Goal: Task Accomplishment & Management: Manage account settings

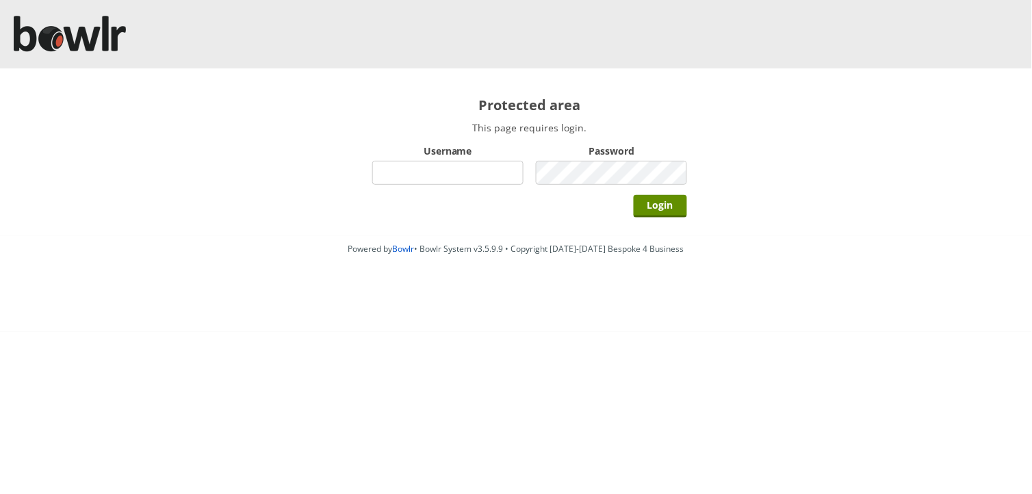
click at [432, 179] on input "Username" at bounding box center [447, 173] width 151 height 24
type input "hornseaindoorbowlsclub"
click at [634, 195] on input "Login" at bounding box center [660, 206] width 53 height 23
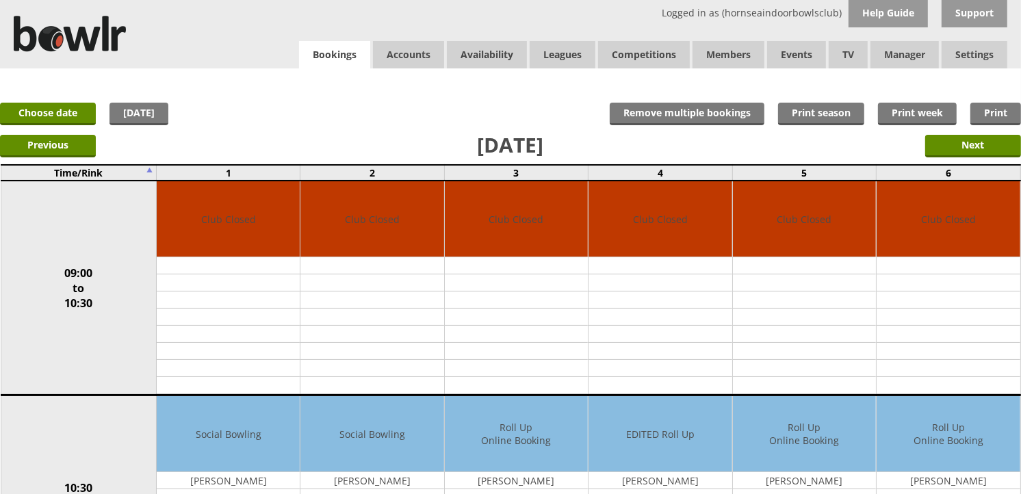
click at [351, 45] on link "Bookings" at bounding box center [334, 55] width 71 height 28
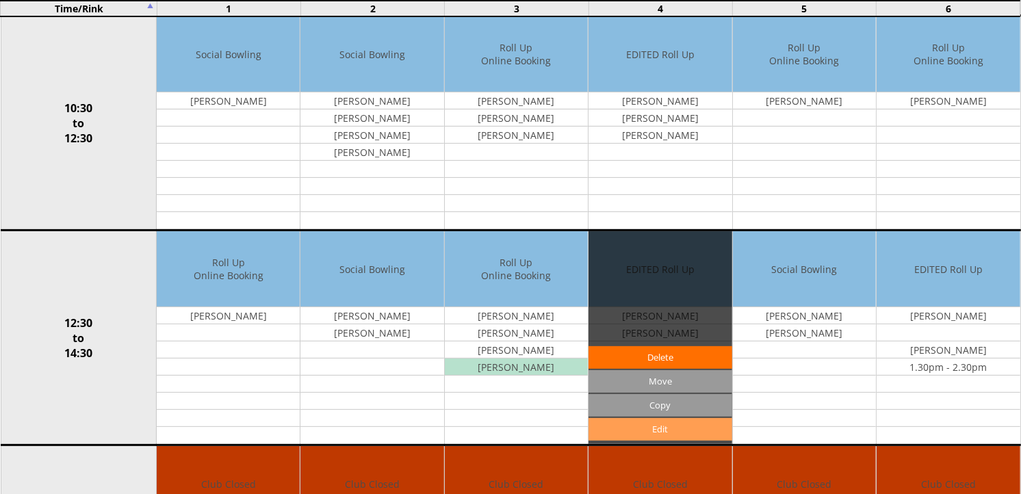
scroll to position [380, 0]
click at [680, 428] on link "Edit" at bounding box center [660, 429] width 143 height 23
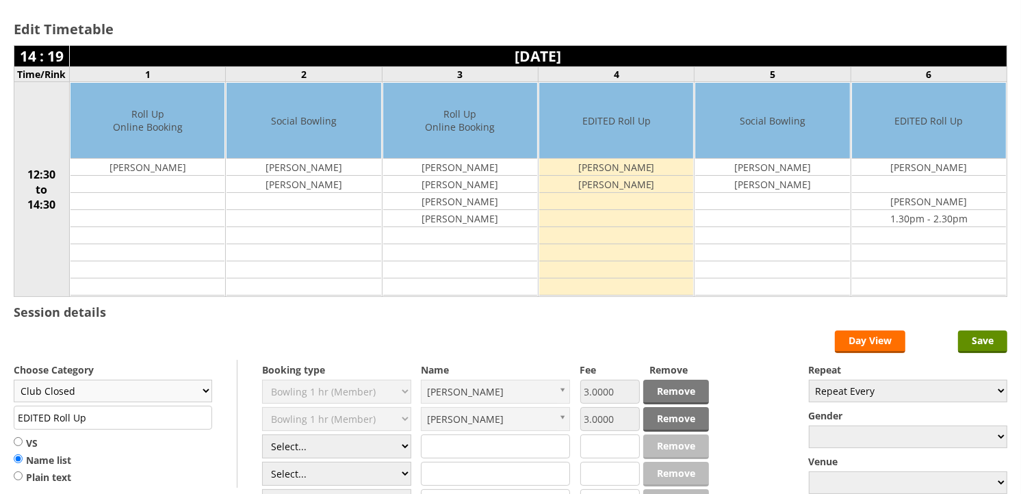
scroll to position [76, 0]
click at [168, 396] on select "Club Closed Singles League Triples League Pairs League Friendly Social Bowling …" at bounding box center [113, 391] width 199 height 23
select select "119"
click at [14, 381] on select "Club Closed Singles League Triples League Pairs League Friendly Social Bowling …" at bounding box center [113, 391] width 199 height 23
type input "Social Bowling"
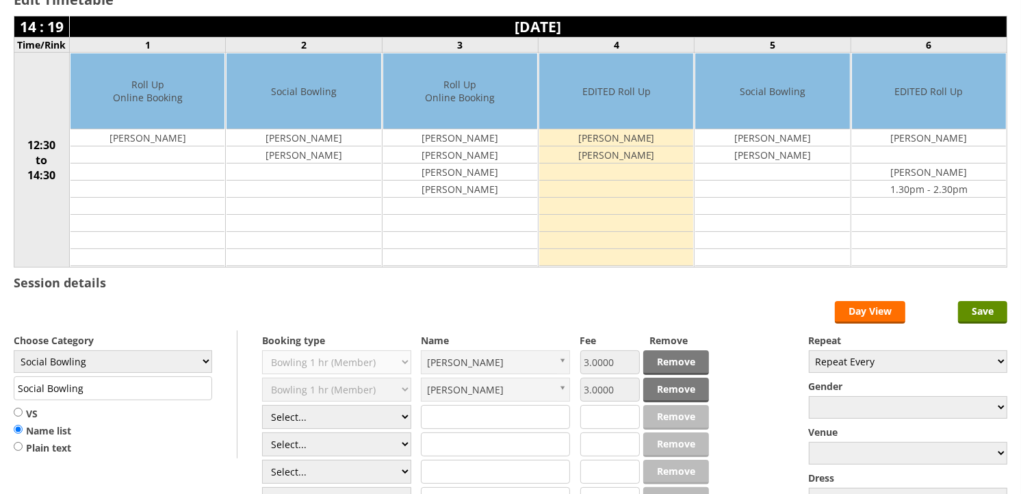
scroll to position [152, 0]
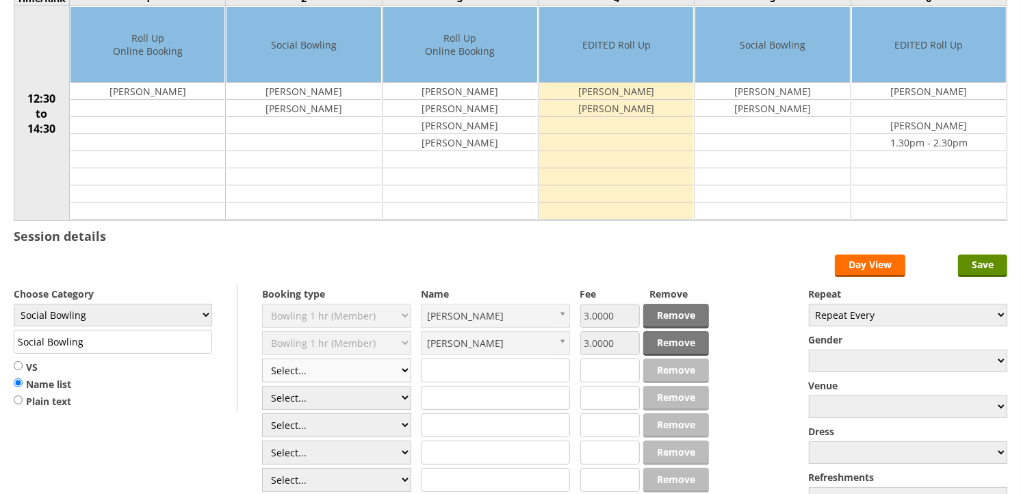
click at [340, 370] on select "Select... Club Competition (Member) Club Competition (Visitor) National (Member…" at bounding box center [336, 371] width 149 height 24
select select "1_54"
click at [262, 359] on select "Select... Club Competition (Member) Club Competition (Visitor) National (Member…" at bounding box center [336, 371] width 149 height 24
type input "3.0000"
click at [317, 407] on select "Select... Club Competition (Member) Club Competition (Visitor) National (Member…" at bounding box center [336, 398] width 149 height 24
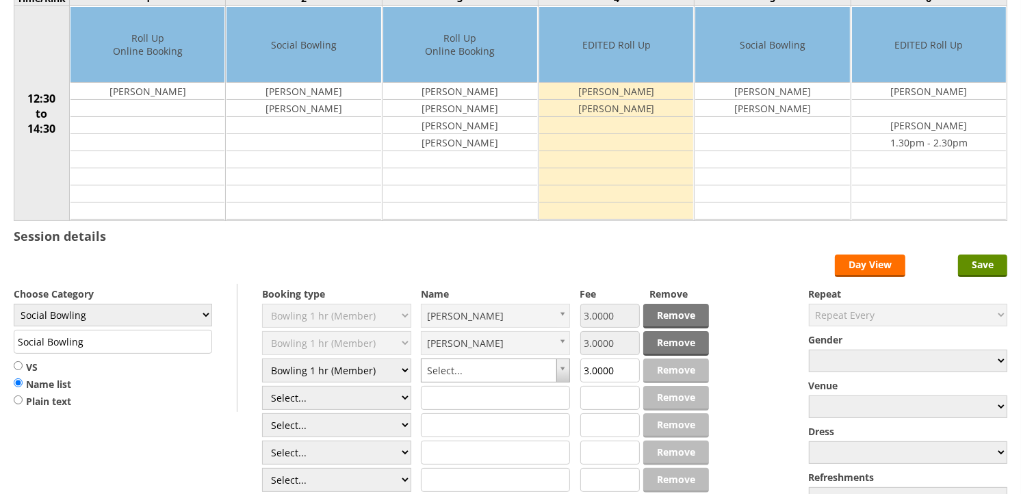
select select "1_54"
click at [262, 387] on select "Select... Club Competition (Member) Club Competition (Visitor) National (Member…" at bounding box center [336, 398] width 149 height 24
type input "3.0000"
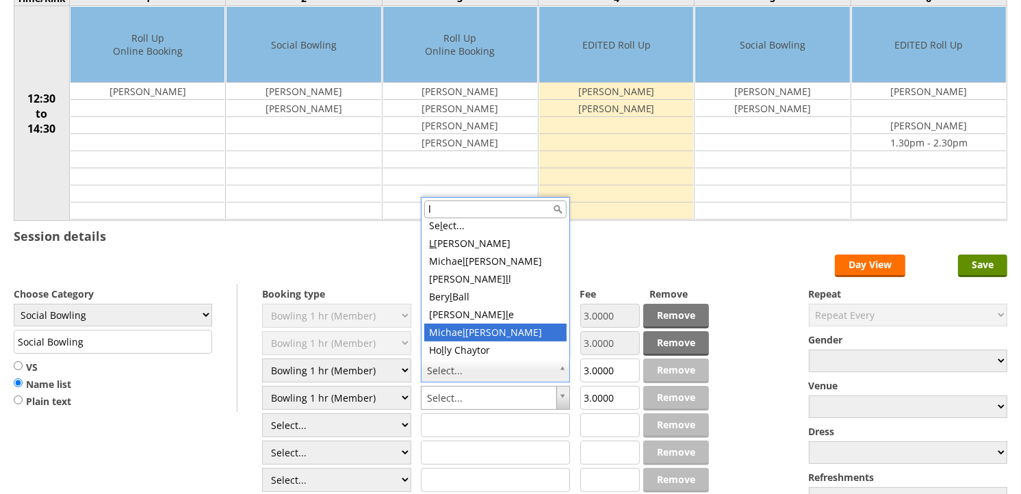
scroll to position [0, 0]
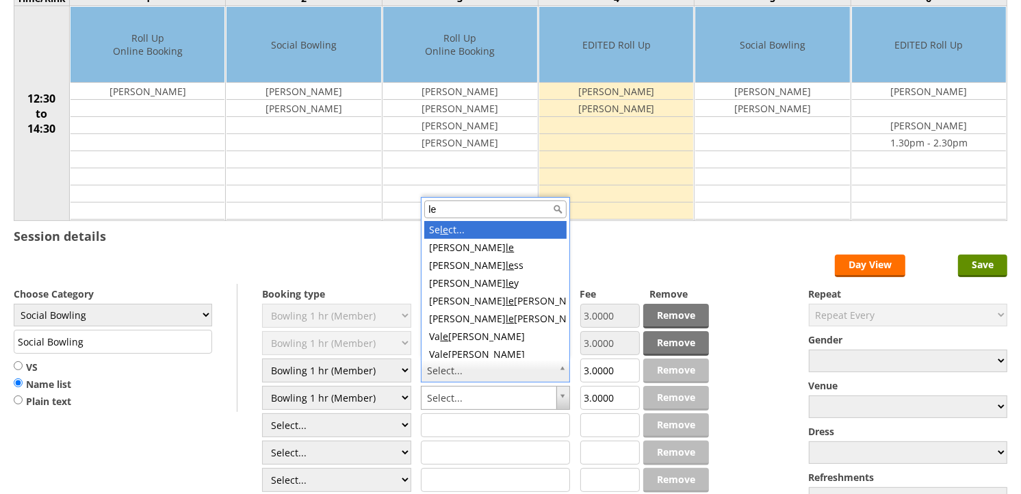
type input "les"
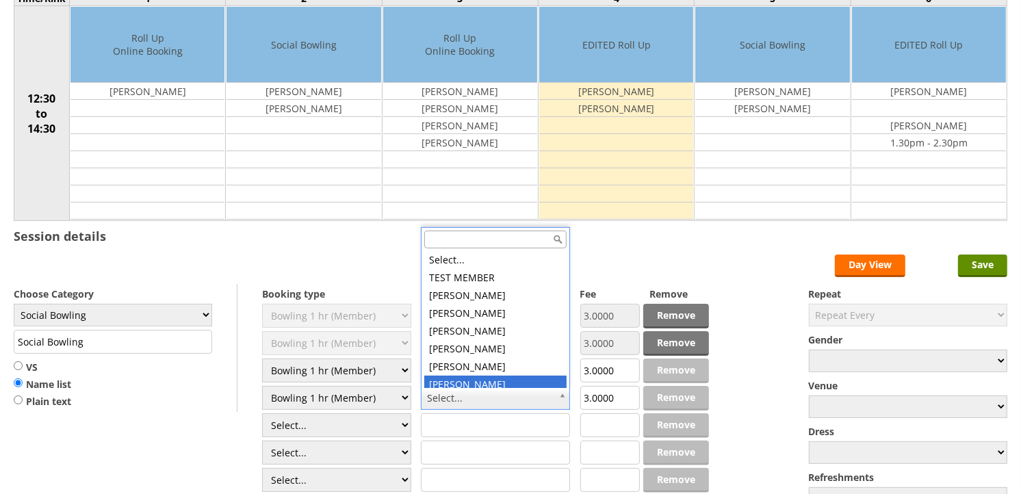
scroll to position [4, 0]
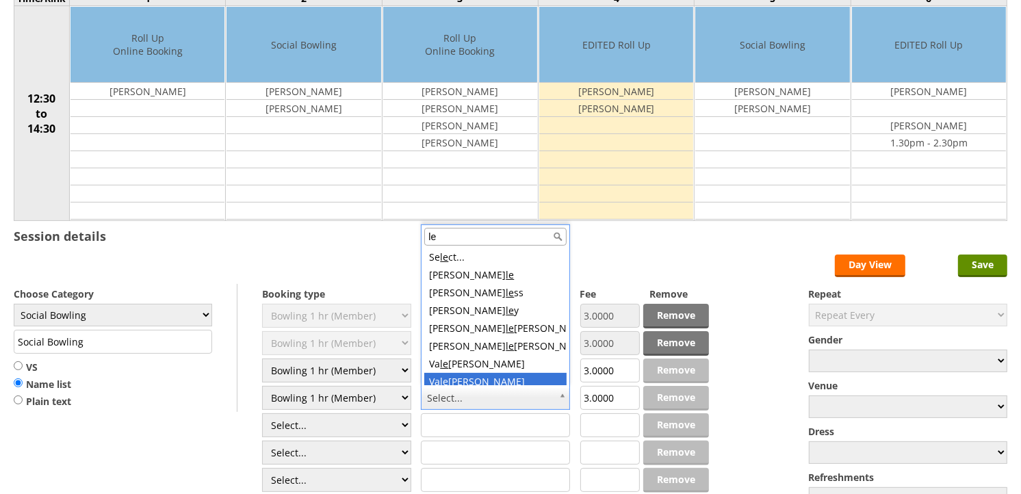
type input "lee"
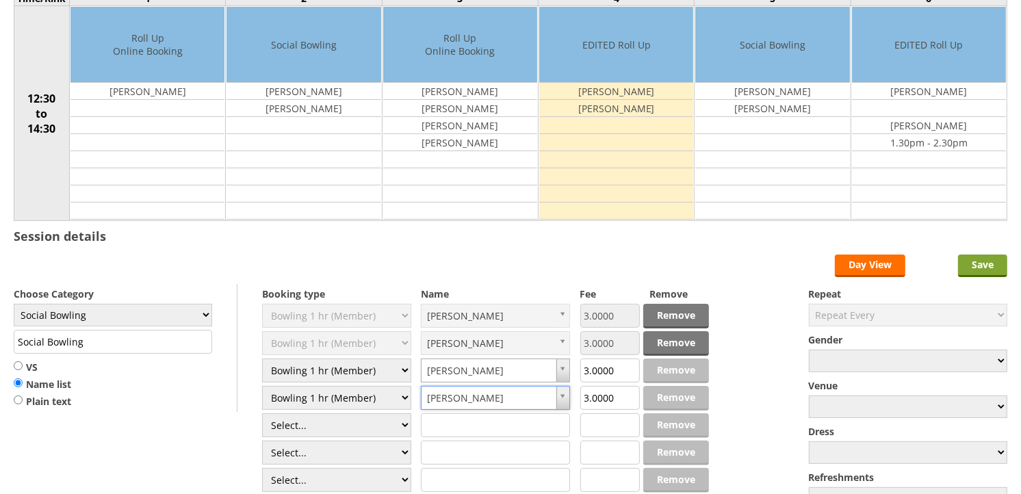
click at [959, 265] on input "Save" at bounding box center [983, 266] width 49 height 23
click at [960, 264] on input "Save" at bounding box center [983, 266] width 49 height 23
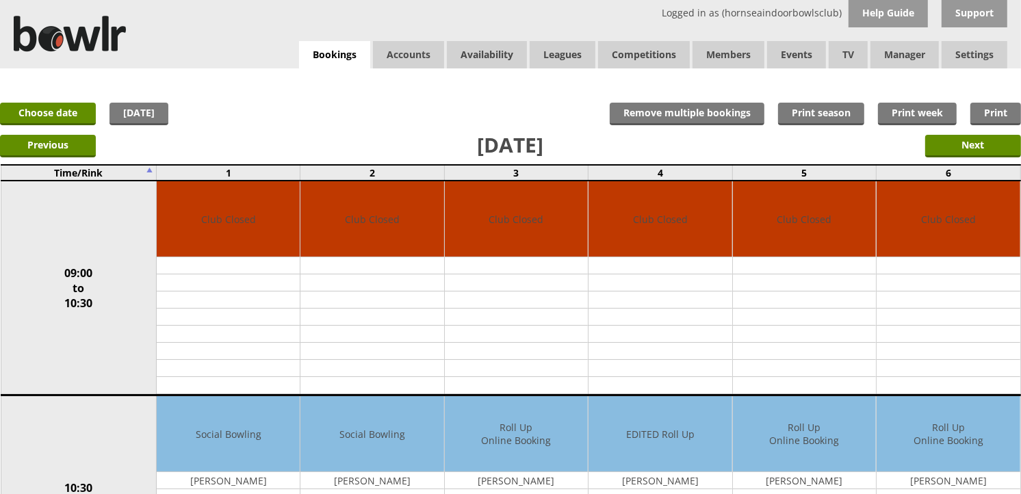
click at [295, 56] on div "Logged in as (hornseaindoorbowlsclub) Help Guide Support Bookings Accounts Rink…" at bounding box center [510, 34] width 1021 height 68
click at [311, 55] on link "Bookings" at bounding box center [334, 55] width 71 height 28
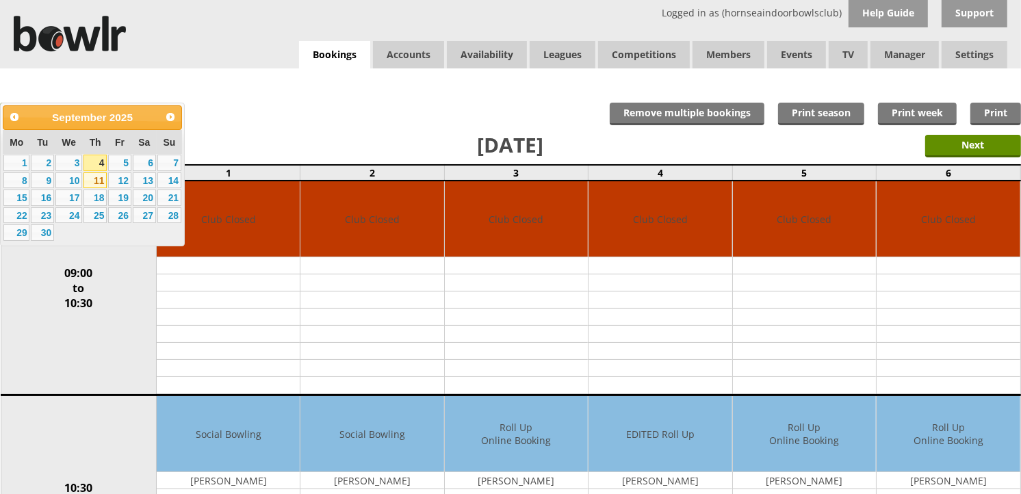
click at [97, 179] on link "11" at bounding box center [95, 181] width 23 height 16
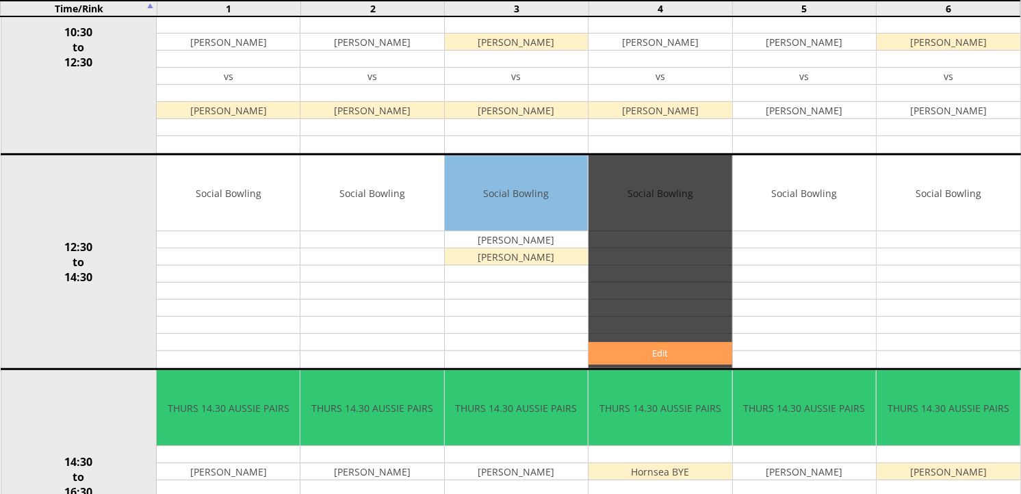
scroll to position [456, 0]
click at [687, 353] on link "Edit" at bounding box center [660, 353] width 143 height 23
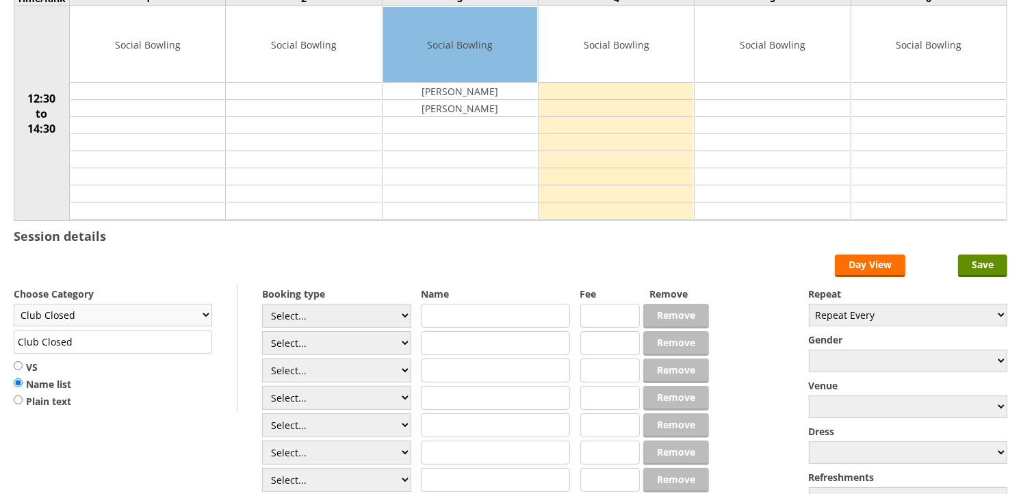
scroll to position [152, 0]
click at [186, 322] on select "Club Closed Singles League Triples League Pairs League Friendly Social Bowling …" at bounding box center [113, 315] width 199 height 23
select select "132"
click at [14, 305] on select "Club Closed Singles League Triples League Pairs League Friendly Social Bowling …" at bounding box center [113, 315] width 199 height 23
type input "Social Bowling"
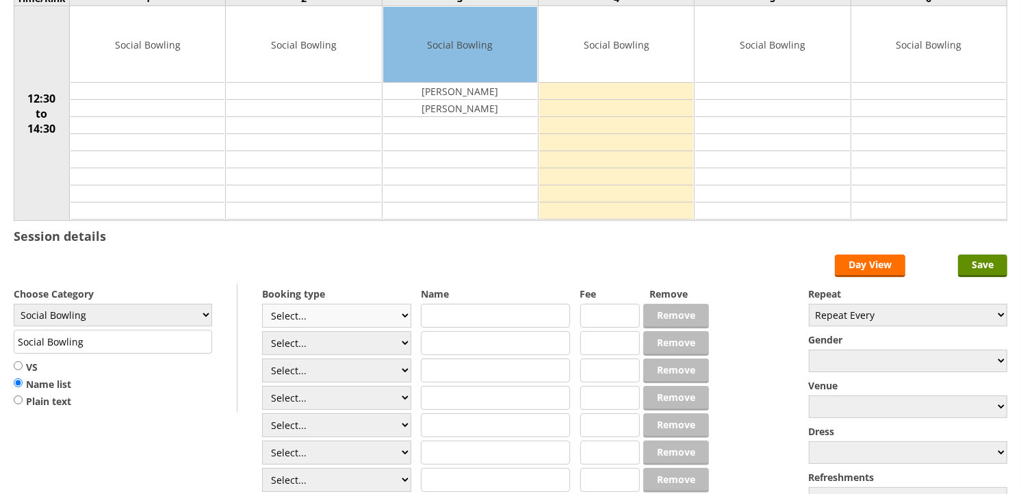
click at [312, 310] on select "Select... Club Competition (Member) Club Competition (Visitor) National (Member…" at bounding box center [336, 316] width 149 height 24
select select "1_50"
click at [262, 305] on select "Select... Club Competition (Member) Club Competition (Visitor) National (Member…" at bounding box center [336, 316] width 149 height 24
type input "5.0000"
click at [349, 338] on select "Select... Club Competition (Member) Club Competition (Visitor) National (Member…" at bounding box center [336, 343] width 149 height 24
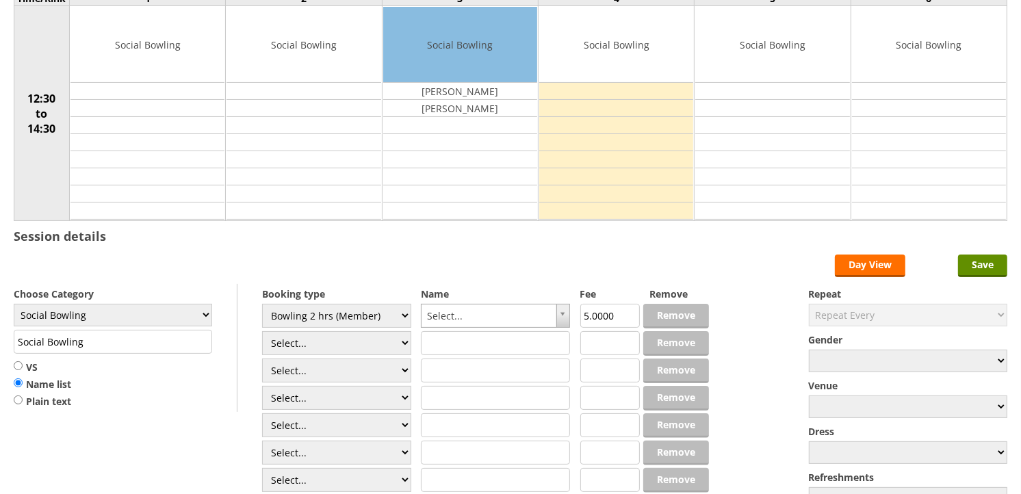
select select "1_50"
click at [262, 332] on select "Select... Club Competition (Member) Club Competition (Visitor) National (Member…" at bounding box center [336, 343] width 149 height 24
type input "5.0000"
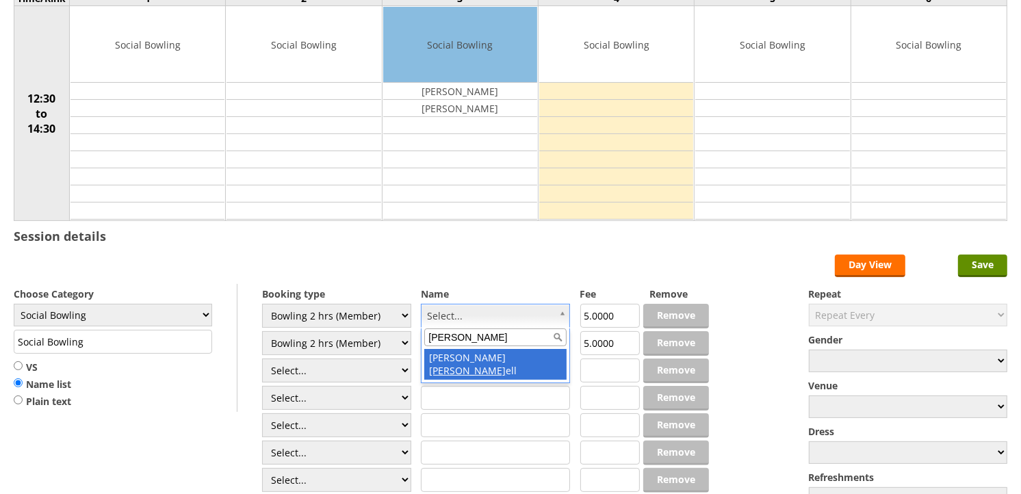
type input "murr"
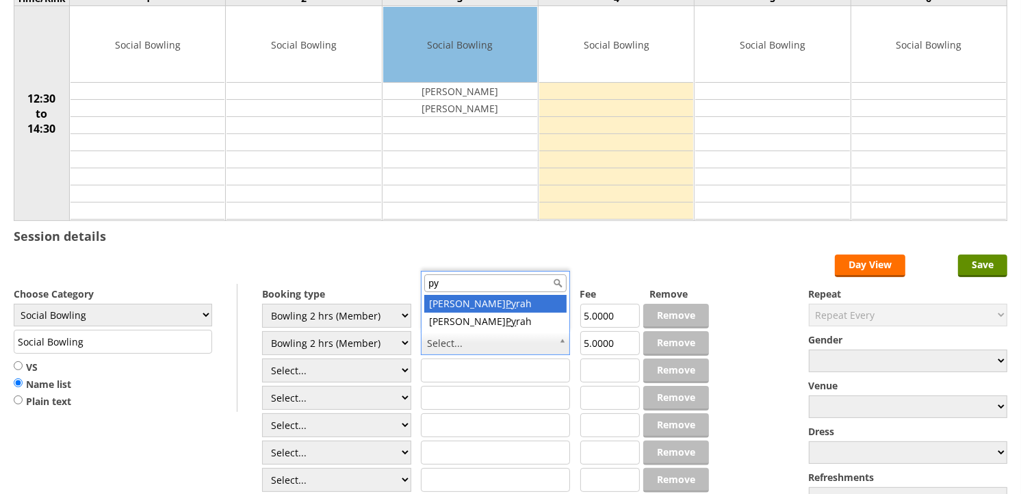
type input "py"
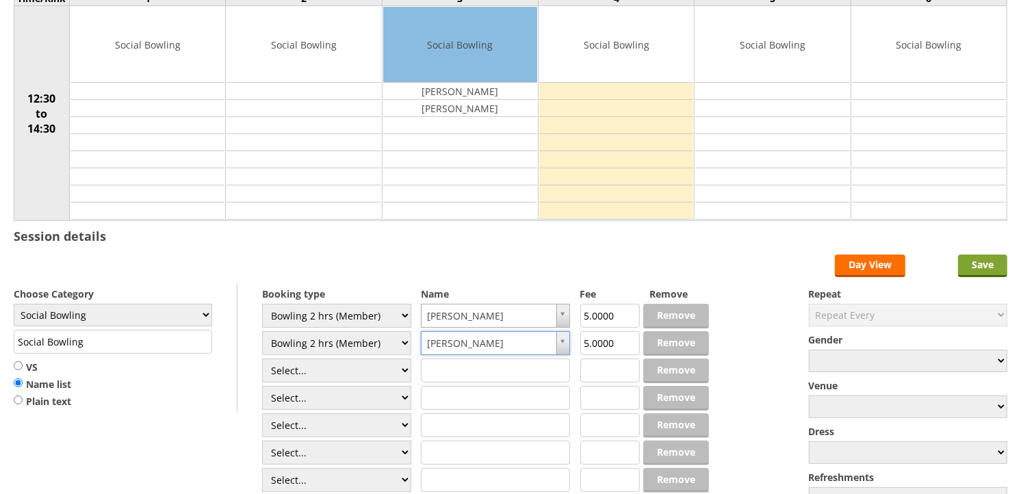
click at [967, 268] on input "Save" at bounding box center [983, 266] width 49 height 23
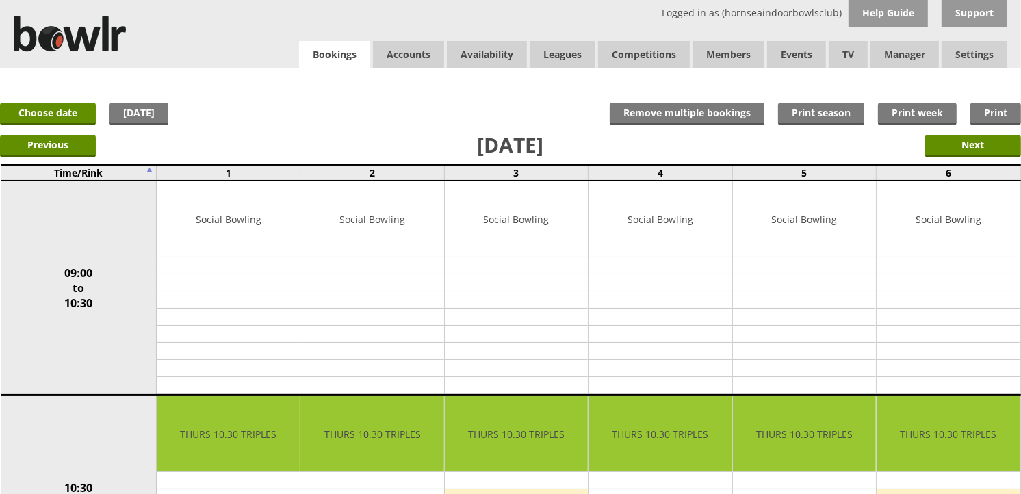
click at [337, 55] on link "Bookings" at bounding box center [334, 55] width 71 height 28
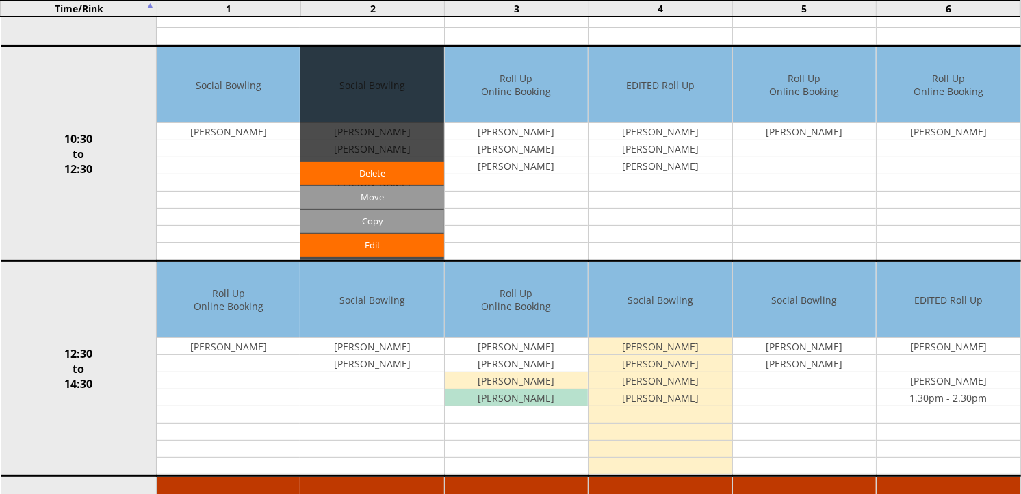
scroll to position [380, 0]
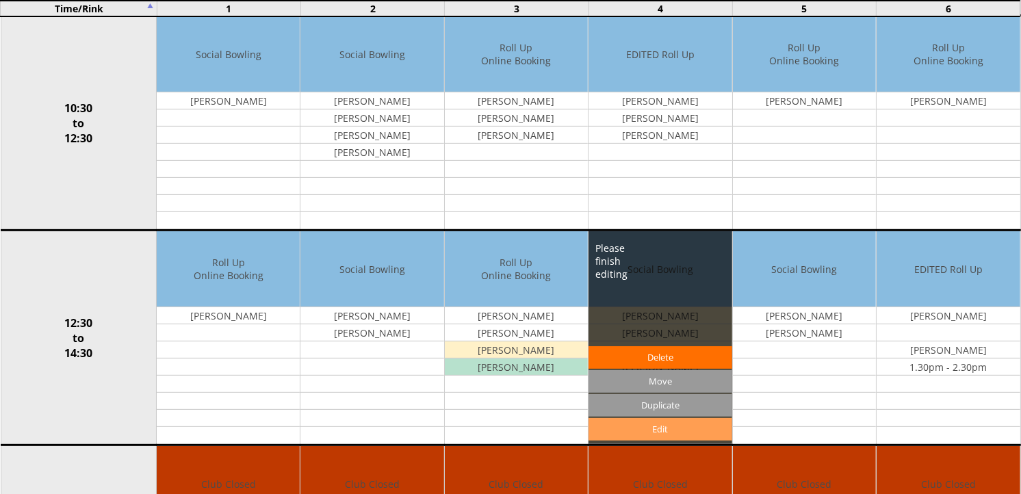
click at [682, 424] on link "Edit" at bounding box center [660, 429] width 143 height 23
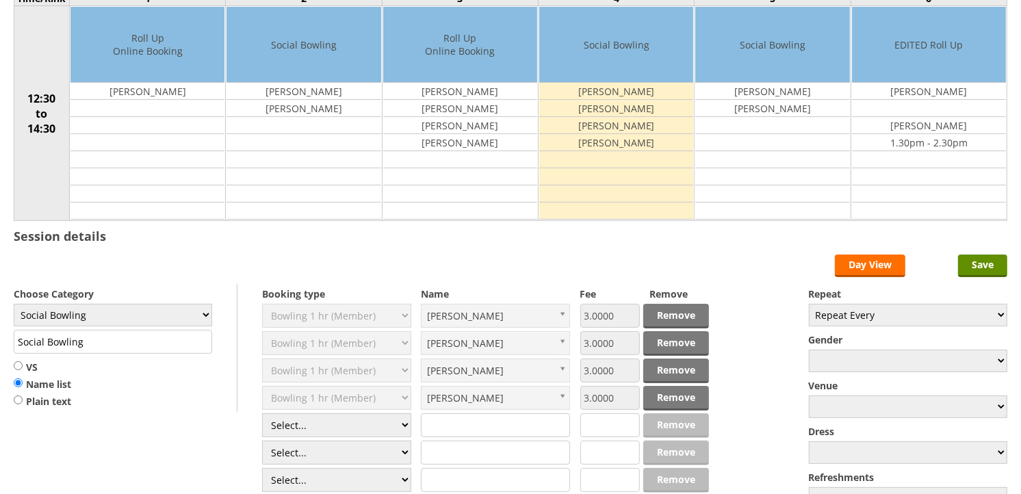
scroll to position [152, 0]
click at [967, 275] on input "Save" at bounding box center [983, 266] width 49 height 23
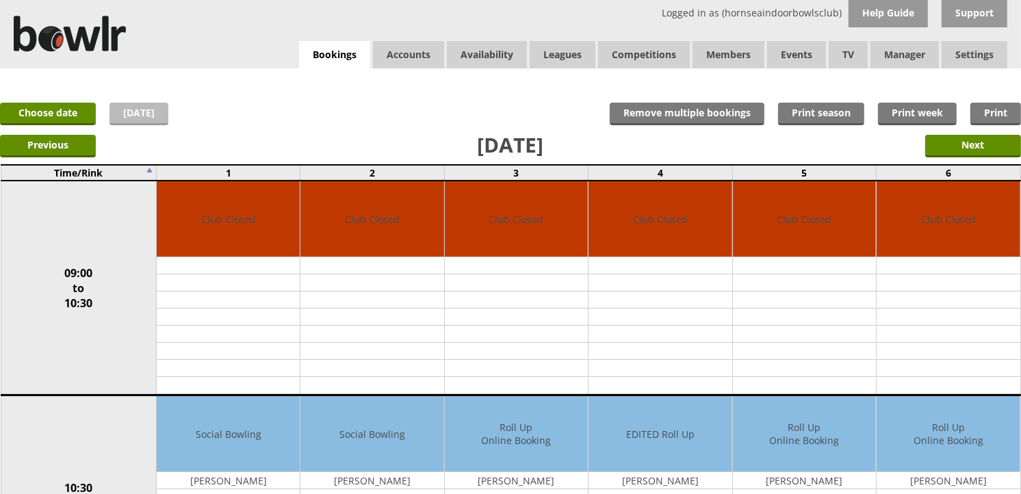
click at [136, 114] on link "Today" at bounding box center [139, 114] width 59 height 23
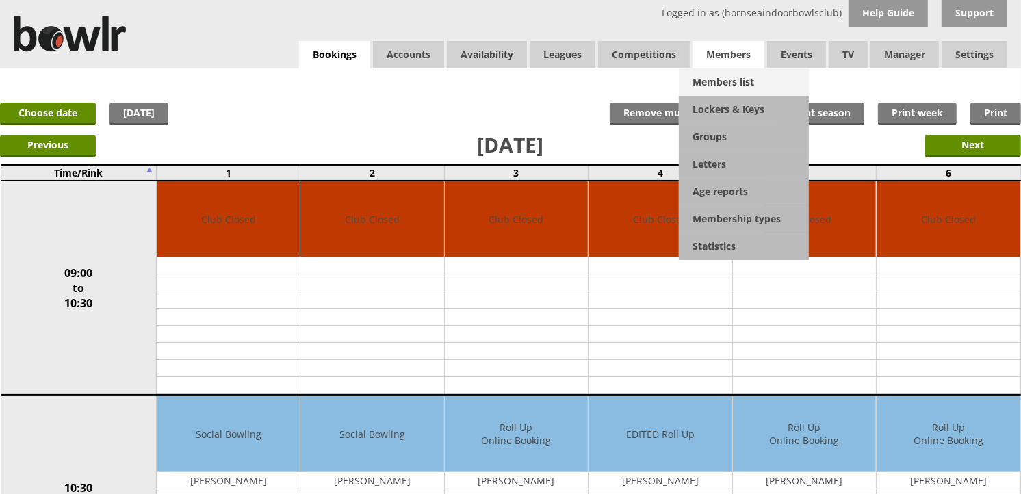
click at [743, 79] on link "Members list" at bounding box center [744, 81] width 130 height 27
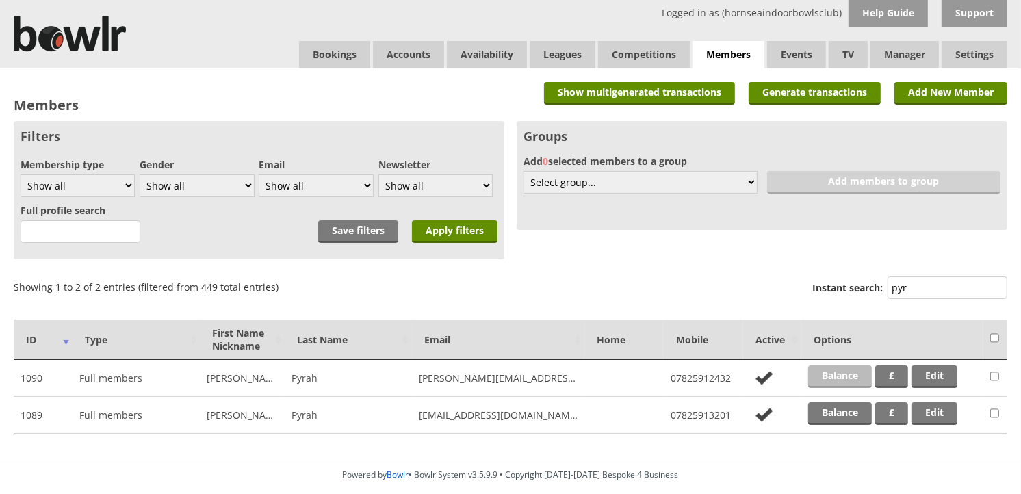
type input "pyr"
click at [856, 377] on link "Balance" at bounding box center [841, 377] width 64 height 23
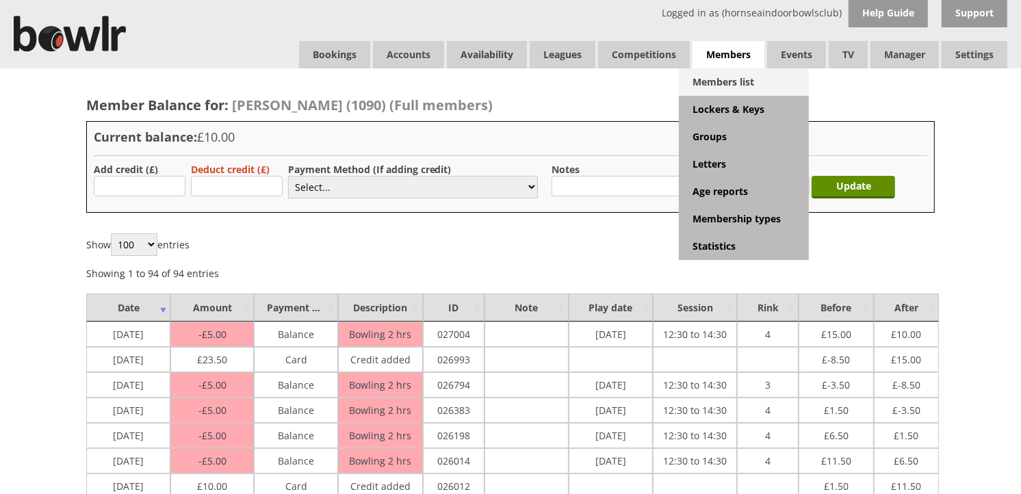
click at [744, 90] on link "Members list" at bounding box center [744, 81] width 130 height 27
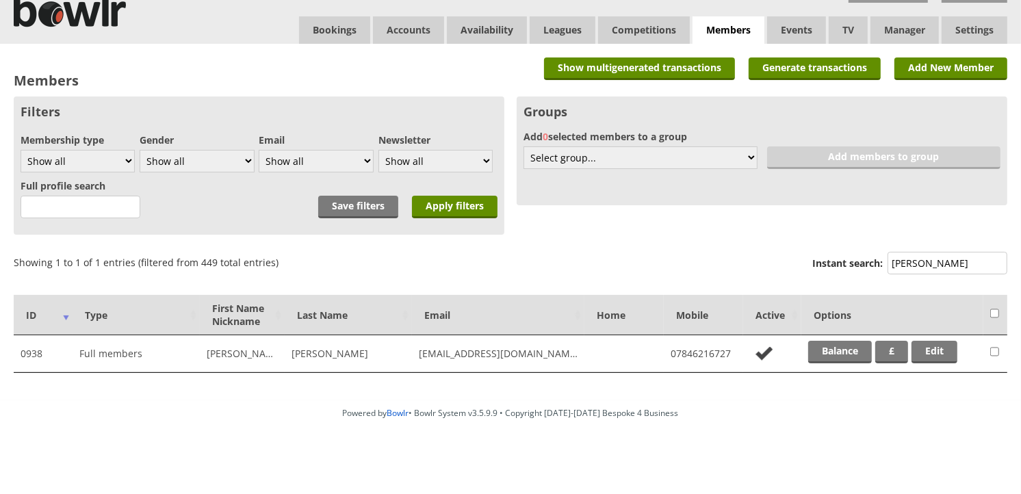
scroll to position [25, 0]
type input "murr"
click at [857, 348] on link "Balance" at bounding box center [841, 352] width 64 height 23
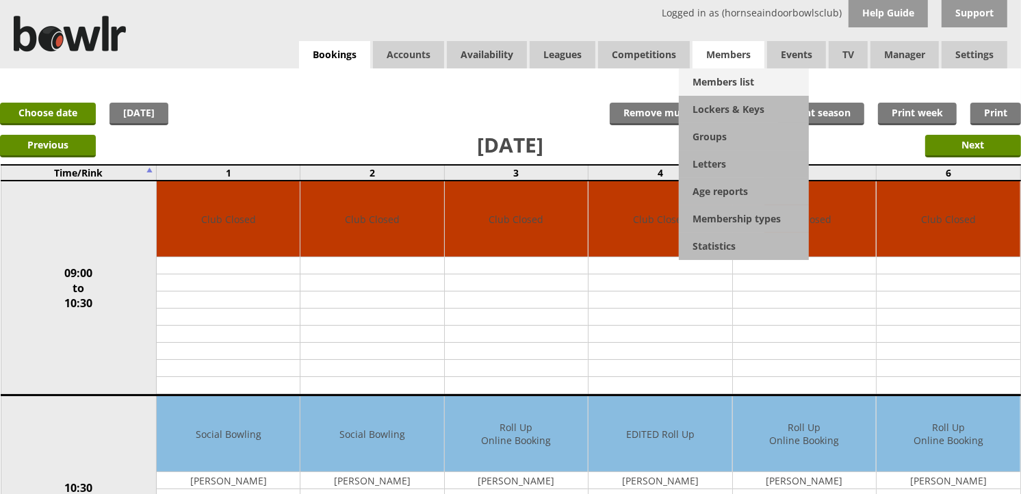
click at [741, 72] on link "Members list" at bounding box center [744, 81] width 130 height 27
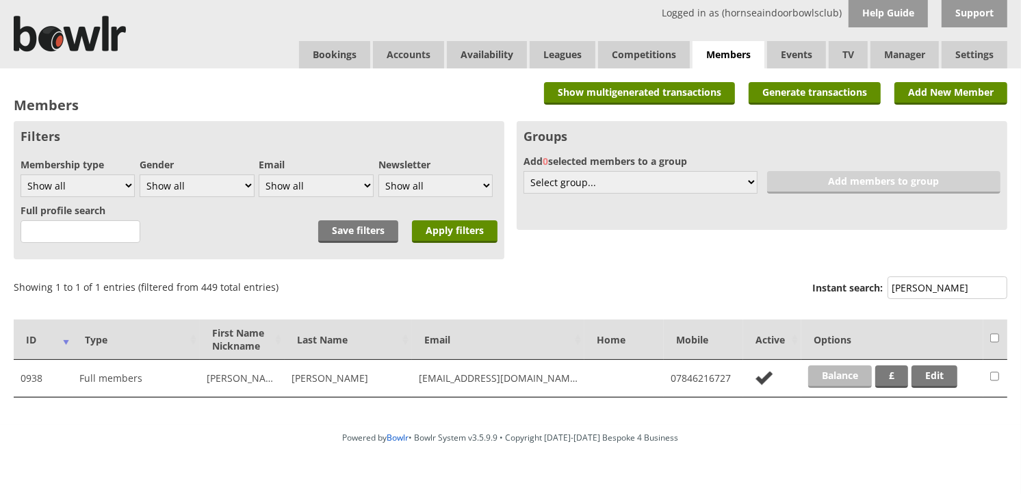
type input "murr"
click at [858, 368] on link "Balance" at bounding box center [841, 377] width 64 height 23
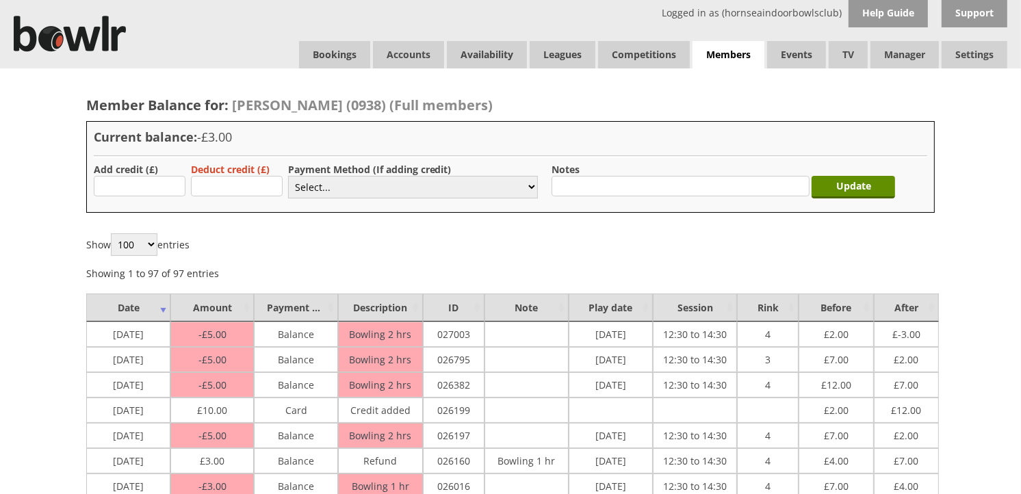
type input "20.00"
click at [318, 194] on select "Select... Cash Card Cheque Bank Transfer Other Member Card Gift Voucher Balance" at bounding box center [413, 187] width 250 height 23
select select "1"
click at [288, 176] on select "Select... Cash Card Cheque Bank Transfer Other Member Card Gift Voucher Balance" at bounding box center [413, 187] width 250 height 23
click at [890, 183] on input "Update" at bounding box center [854, 187] width 84 height 23
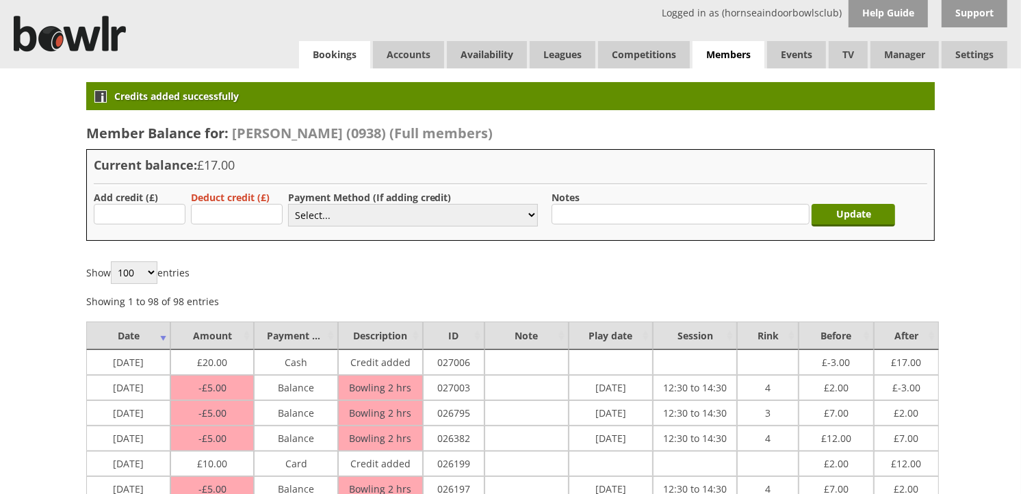
click at [320, 53] on link "Bookings" at bounding box center [334, 54] width 71 height 27
